Goal: Task Accomplishment & Management: Manage account settings

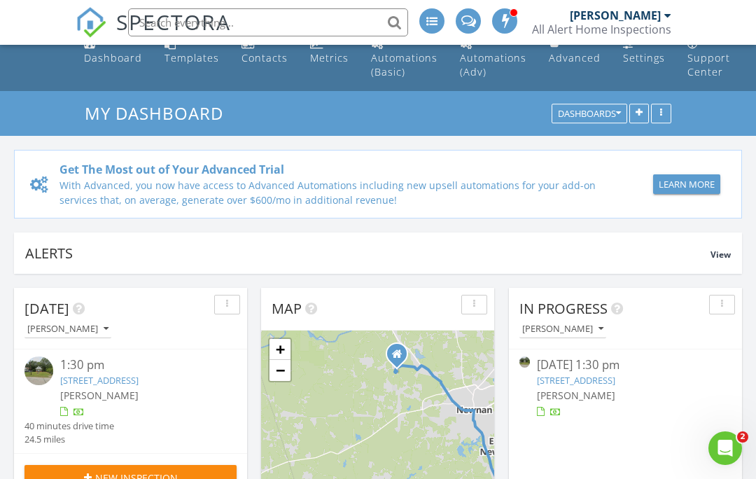
scroll to position [13, 0]
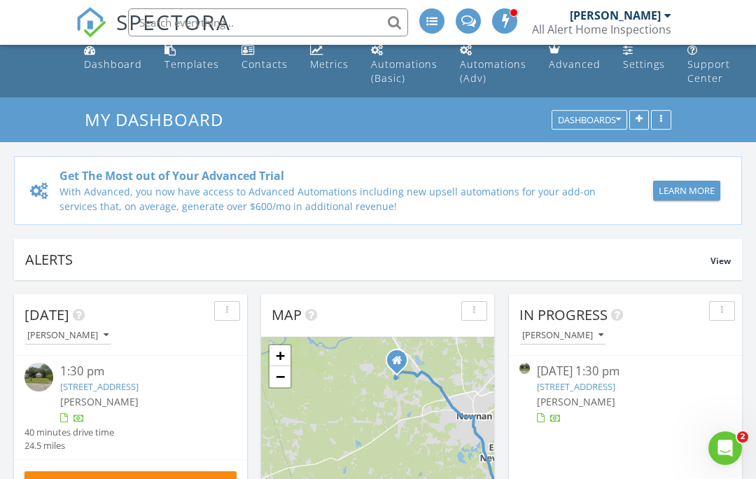
click at [33, 379] on img at bounding box center [38, 377] width 29 height 29
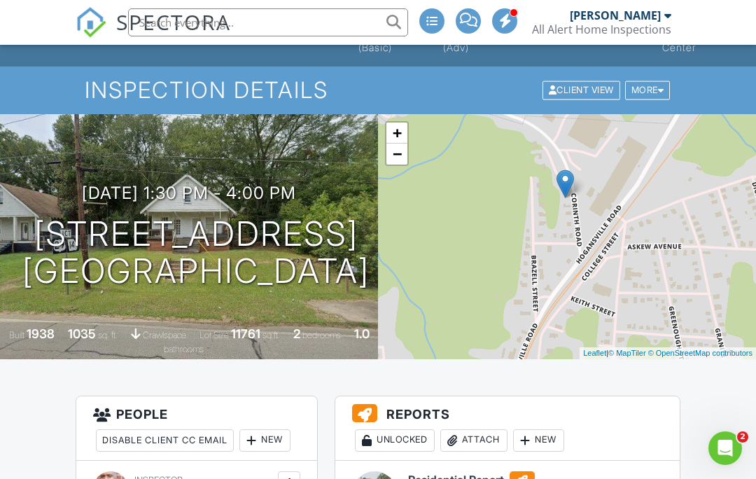
scroll to position [87, 0]
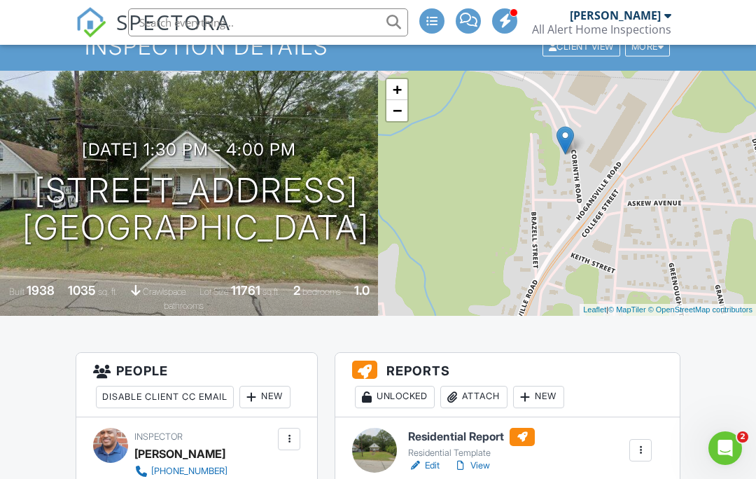
click at [372, 440] on div at bounding box center [374, 450] width 45 height 45
click at [367, 450] on div at bounding box center [374, 450] width 45 height 45
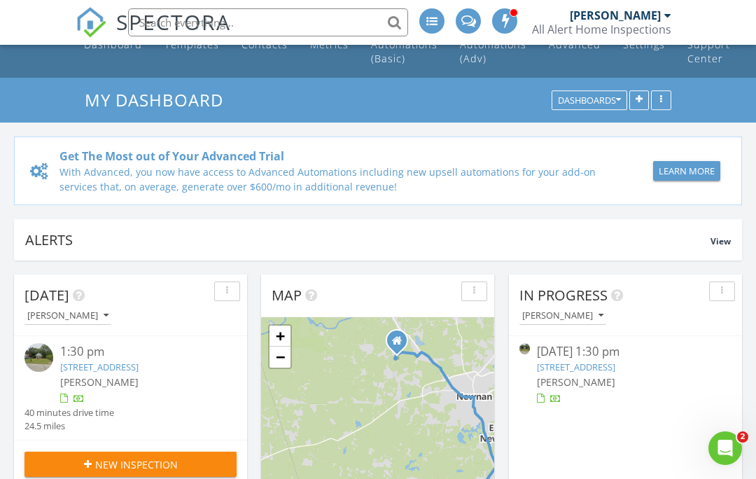
scroll to position [34, 0]
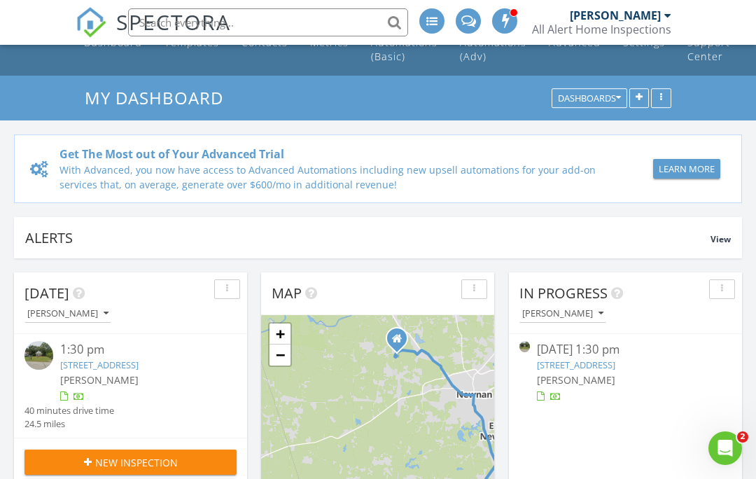
click at [48, 344] on img at bounding box center [38, 355] width 29 height 29
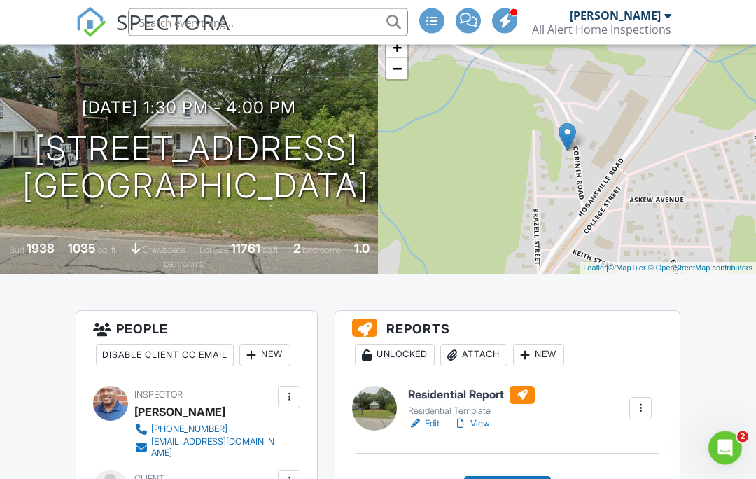
scroll to position [129, 0]
click at [382, 404] on div at bounding box center [374, 408] width 45 height 45
